Goal: Task Accomplishment & Management: Use online tool/utility

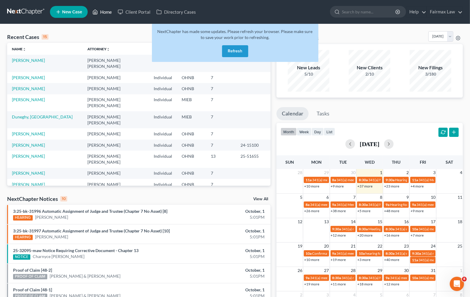
click at [109, 12] on link "Home" at bounding box center [102, 12] width 25 height 11
click at [104, 12] on link "Home" at bounding box center [102, 12] width 25 height 11
click at [234, 57] on div "NextChapter has made some updates. Please refresh your browser. Please make sur…" at bounding box center [235, 43] width 167 height 38
click at [234, 53] on button "Refresh" at bounding box center [235, 51] width 26 height 12
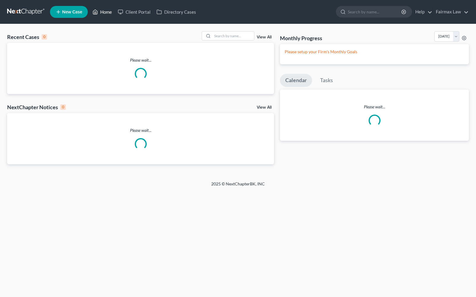
click at [112, 13] on link "Home" at bounding box center [102, 12] width 25 height 11
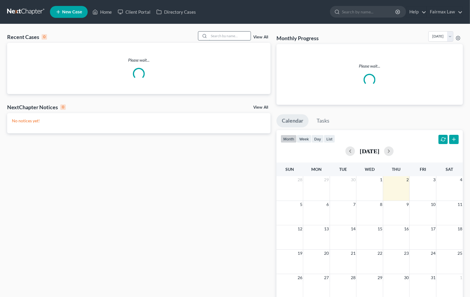
click at [238, 37] on input "search" at bounding box center [230, 36] width 42 height 9
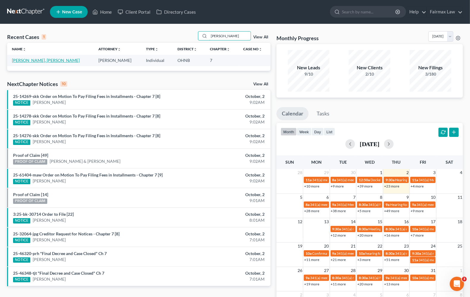
type input "eric elie"
click at [19, 60] on link "Elie Jr, Eric" at bounding box center [46, 60] width 68 height 5
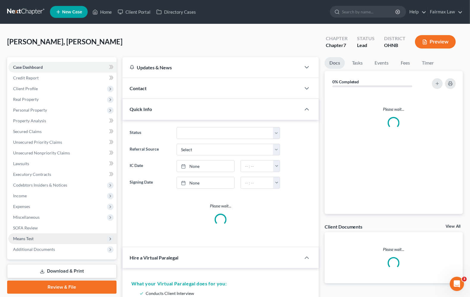
click at [40, 238] on span "Means Test" at bounding box center [62, 238] width 108 height 11
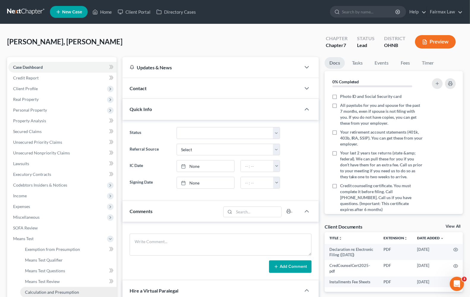
drag, startPoint x: 50, startPoint y: 290, endPoint x: 57, endPoint y: 290, distance: 6.8
click at [50, 290] on span "Calculation and Presumption" at bounding box center [52, 291] width 54 height 5
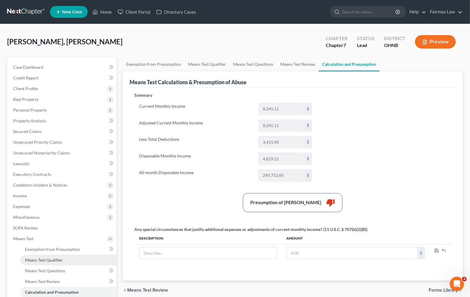
click at [45, 259] on span "Means Test Qualifier" at bounding box center [44, 259] width 38 height 5
